Goal: Transaction & Acquisition: Purchase product/service

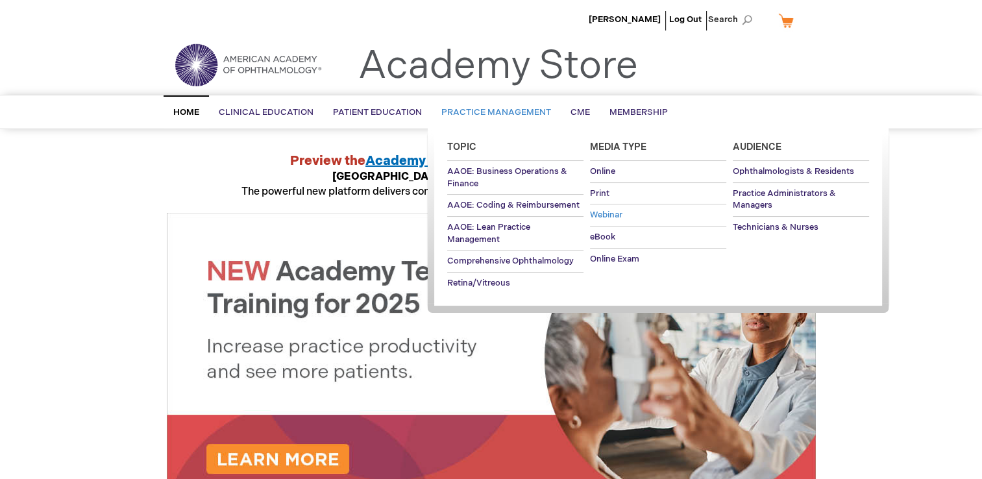
click at [604, 217] on span "Webinar" at bounding box center [606, 215] width 32 height 10
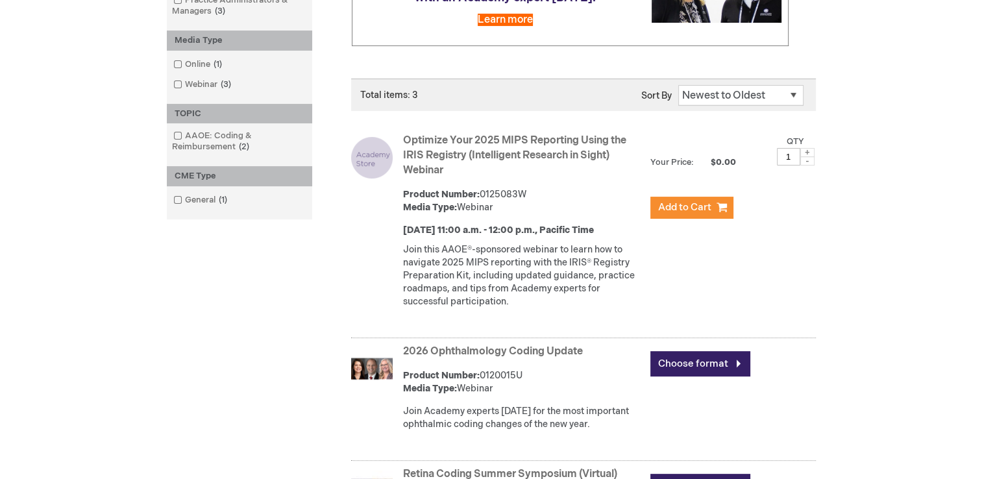
scroll to position [130, 0]
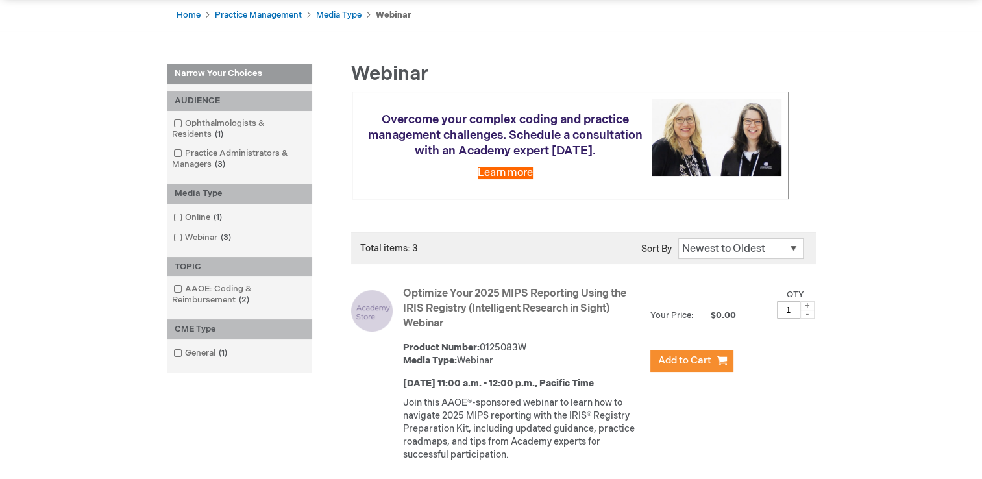
click at [504, 315] on link "Optimize Your 2025 MIPS Reporting Using the IRIS Registry (Intelligent Research…" at bounding box center [514, 308] width 223 height 42
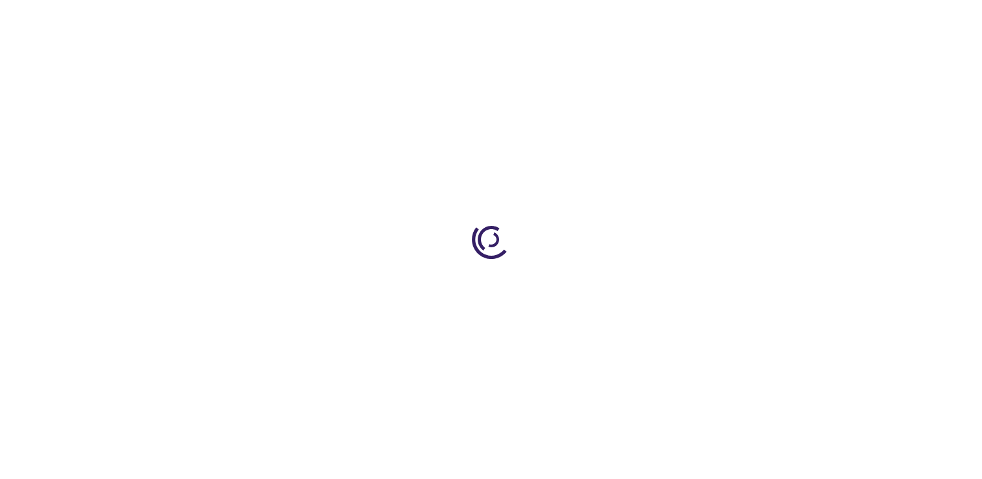
scroll to position [237, 0]
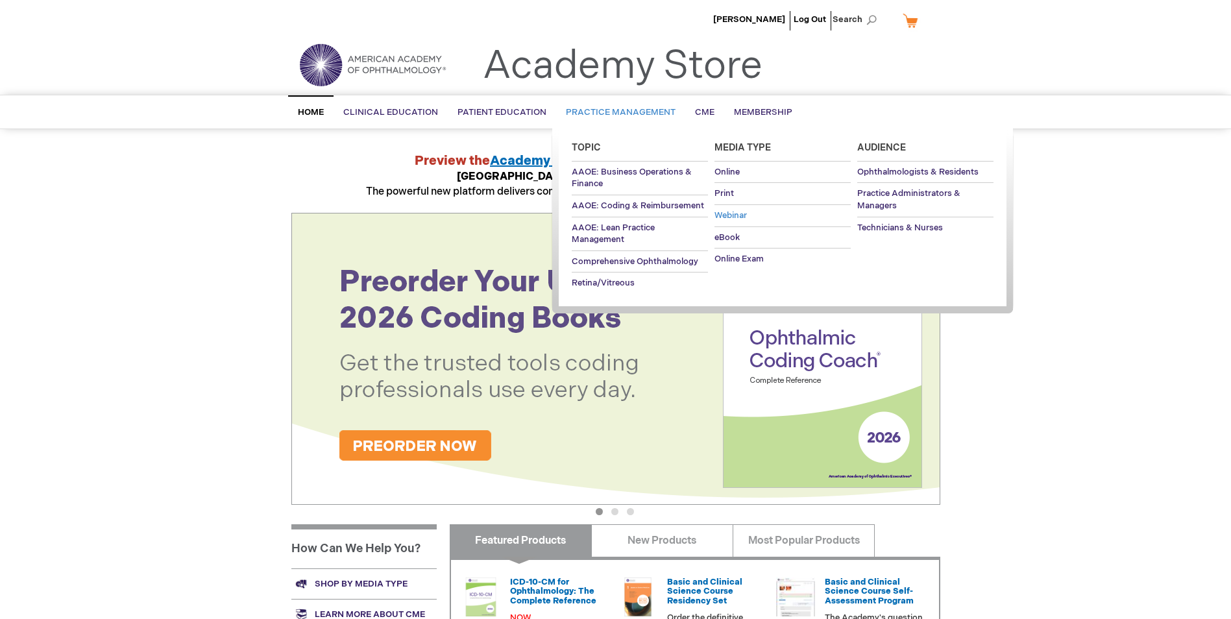
click at [727, 214] on span "Webinar" at bounding box center [730, 215] width 32 height 10
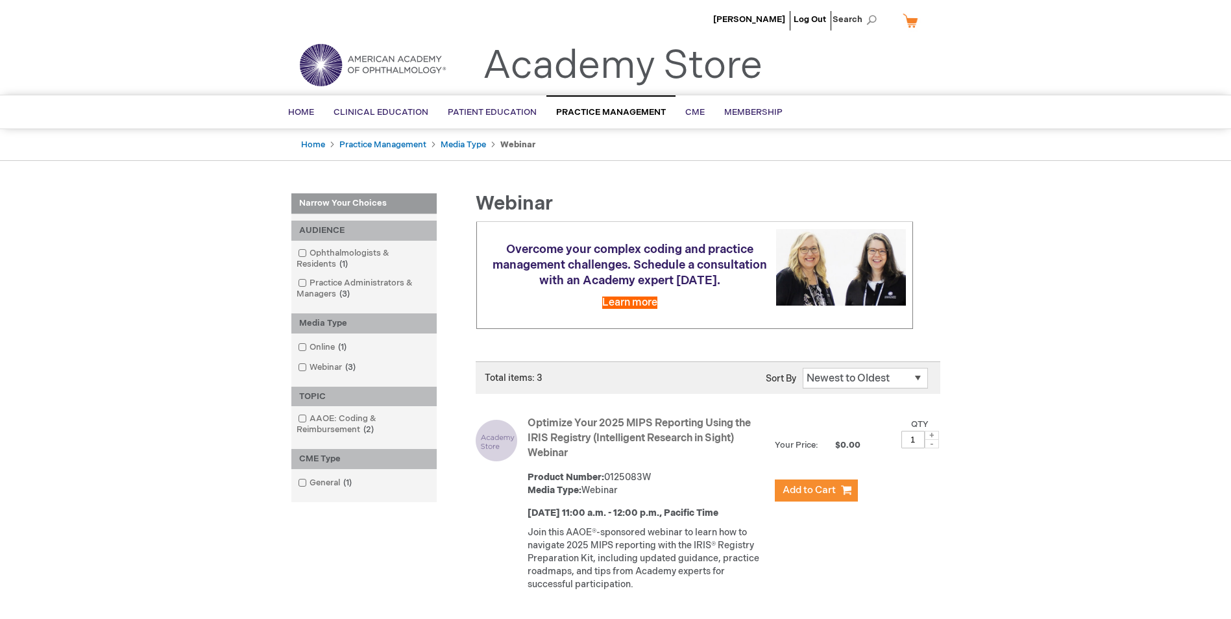
click at [561, 438] on link "Optimize Your 2025 MIPS Reporting Using the IRIS Registry (Intelligent Research…" at bounding box center [638, 438] width 223 height 42
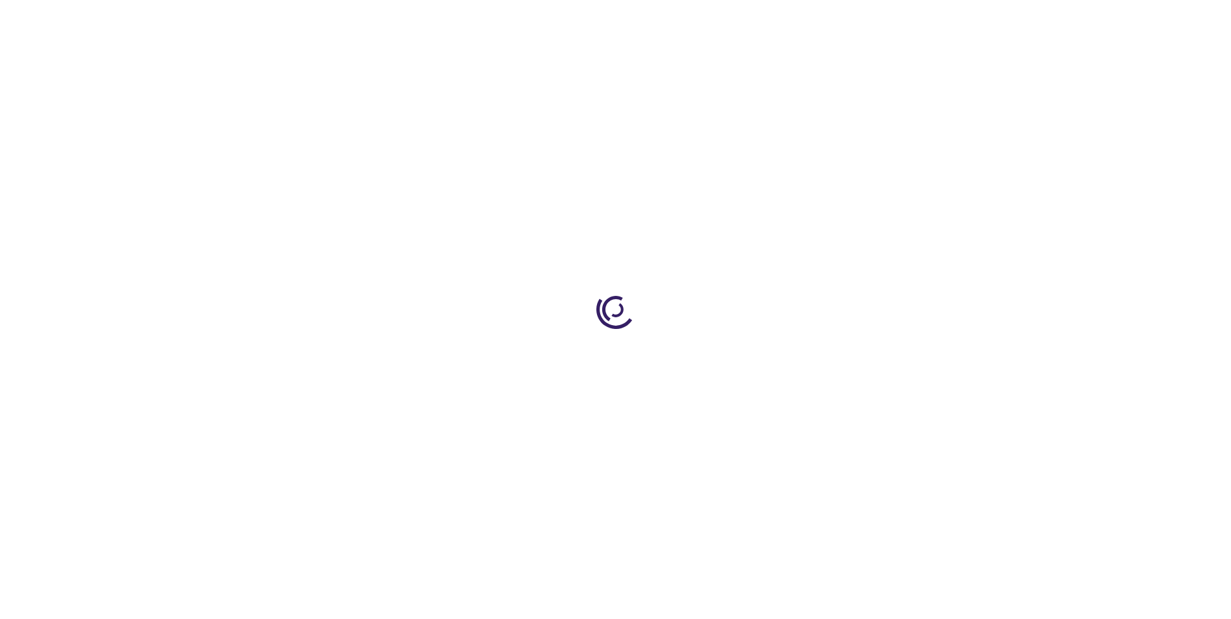
type input "0"
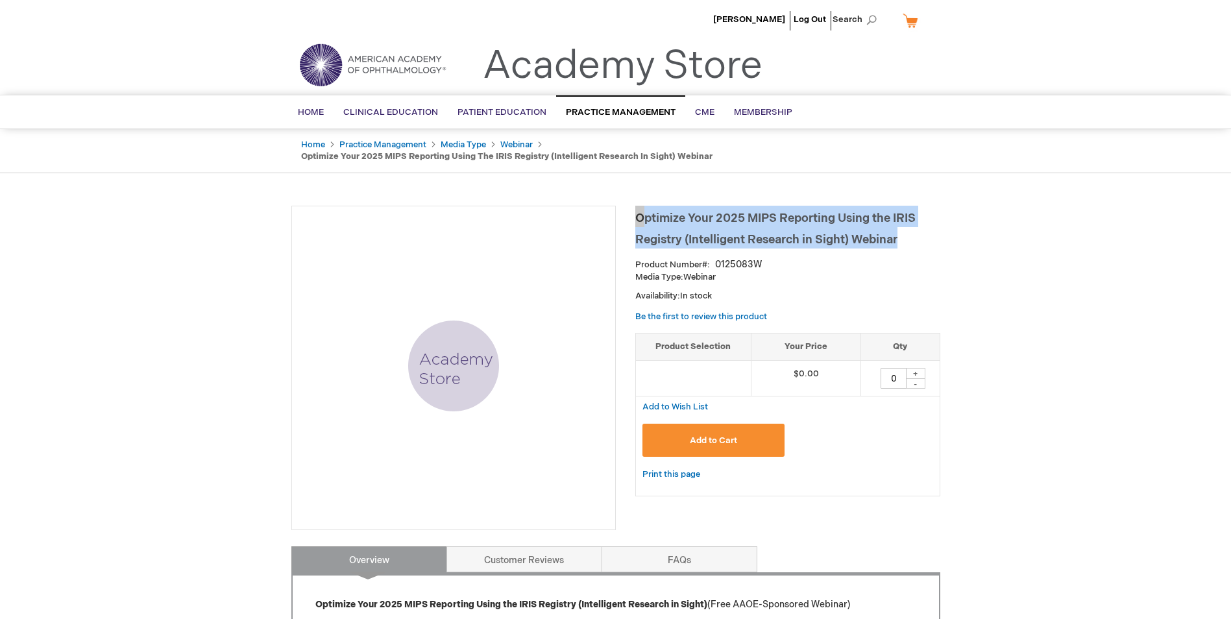
drag, startPoint x: 900, startPoint y: 237, endPoint x: 637, endPoint y: 218, distance: 264.1
click at [637, 218] on h1 "Optimize Your 2025 MIPS Reporting Using the IRIS Registry (Intelligent Research…" at bounding box center [787, 227] width 305 height 43
copy span "Optimize Your 2025 MIPS Reporting Using the IRIS Registry (Intelligent Research…"
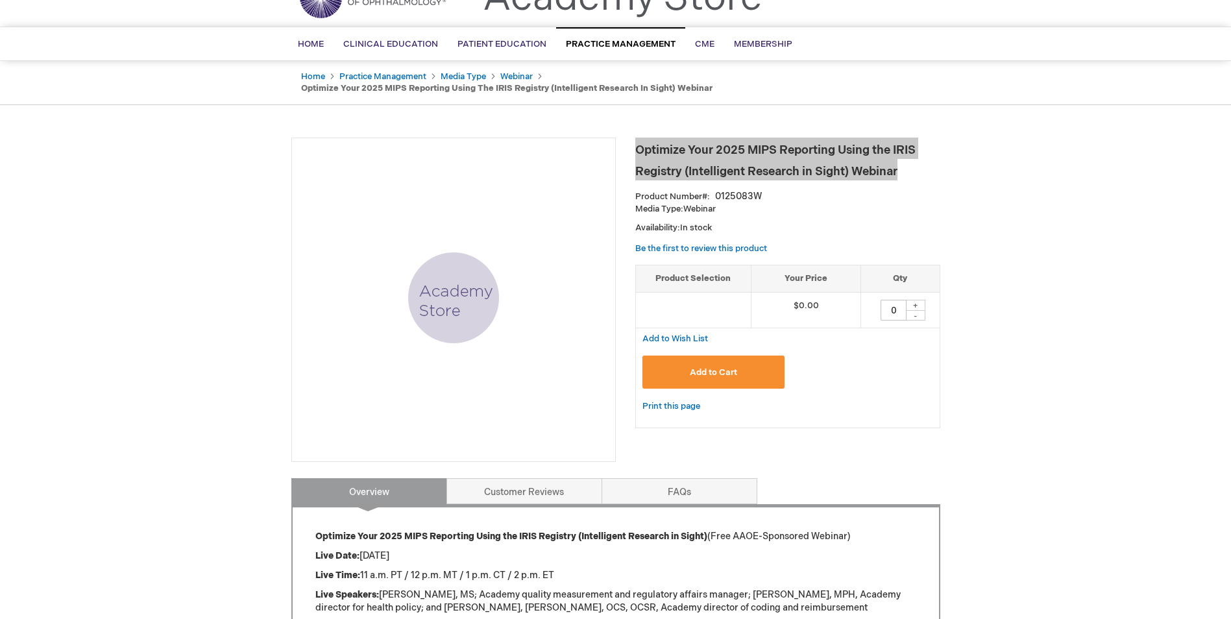
scroll to position [65, 0]
